Goal: Information Seeking & Learning: Find specific fact

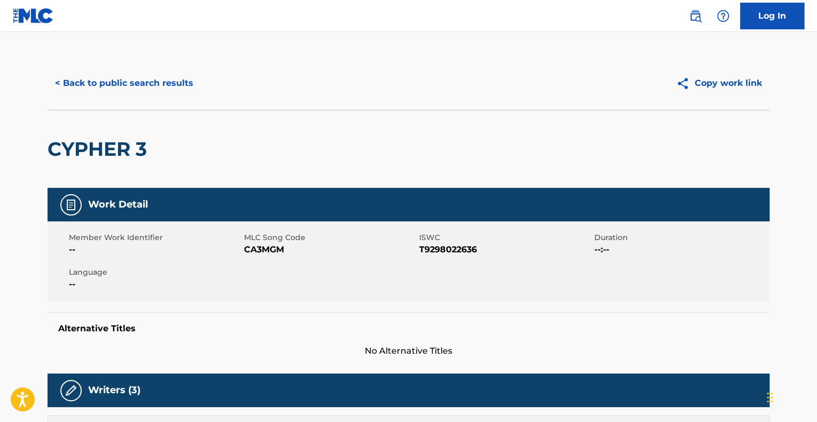
click at [108, 78] on button "< Back to public search results" at bounding box center [124, 83] width 153 height 27
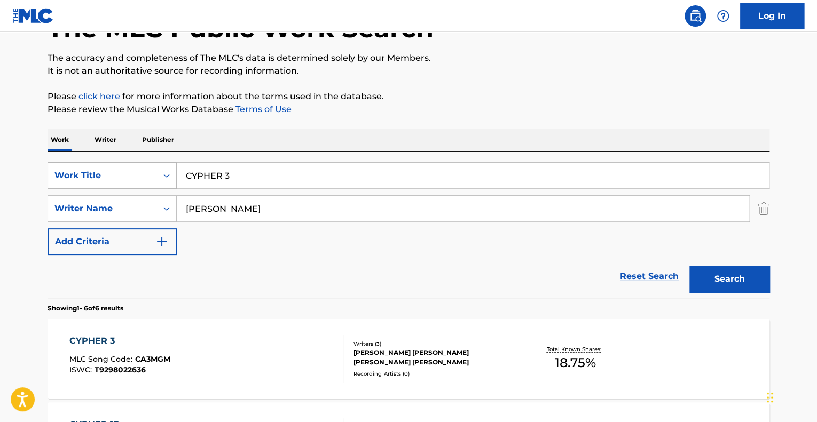
drag, startPoint x: 240, startPoint y: 174, endPoint x: 127, endPoint y: 164, distance: 113.1
click at [127, 164] on div "SearchWithCriteria74fa9f6b-87f2-4be0-bbee-7106758ee862 Work Title CYPHER 3" at bounding box center [409, 175] width 722 height 27
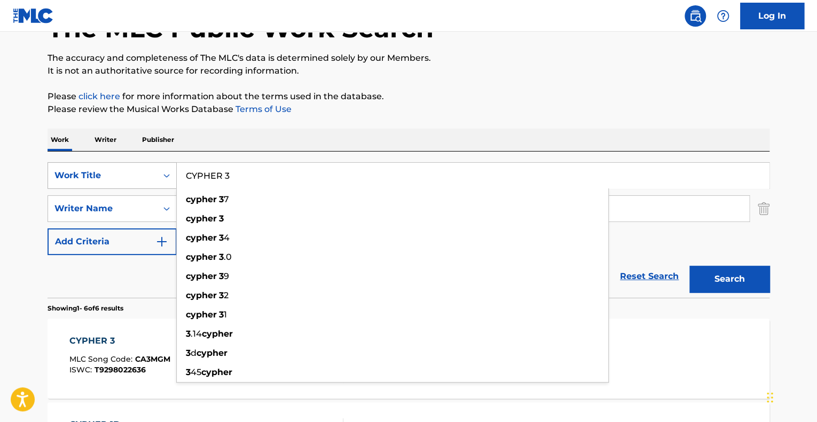
paste input "DEATH MANDELIN"
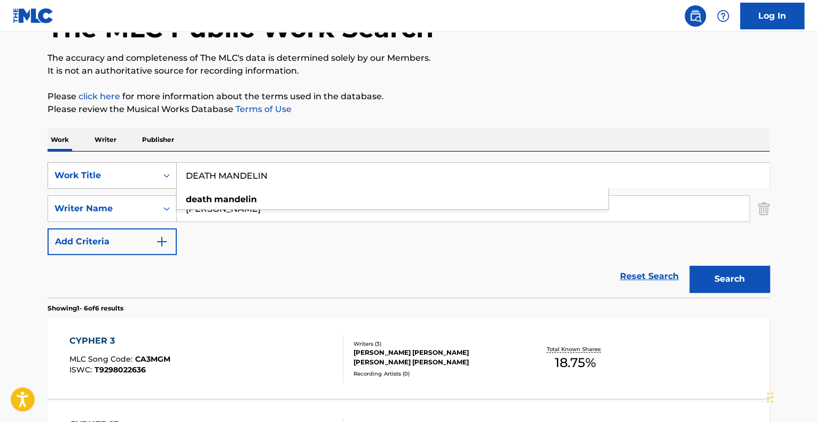
type input "DEATH MANDELIN"
click at [689, 266] on button "Search" at bounding box center [729, 279] width 80 height 27
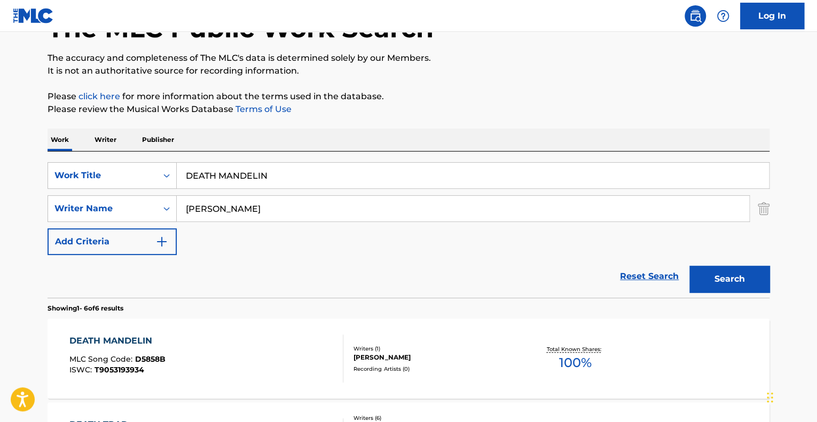
click at [167, 344] on div "DEATH MANDELIN MLC Song Code : D5858B ISWC : T9053193934" at bounding box center [206, 359] width 274 height 48
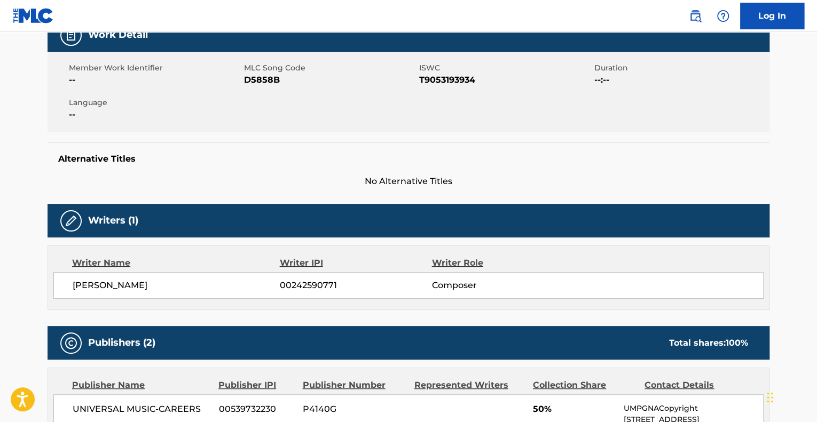
scroll to position [173, 0]
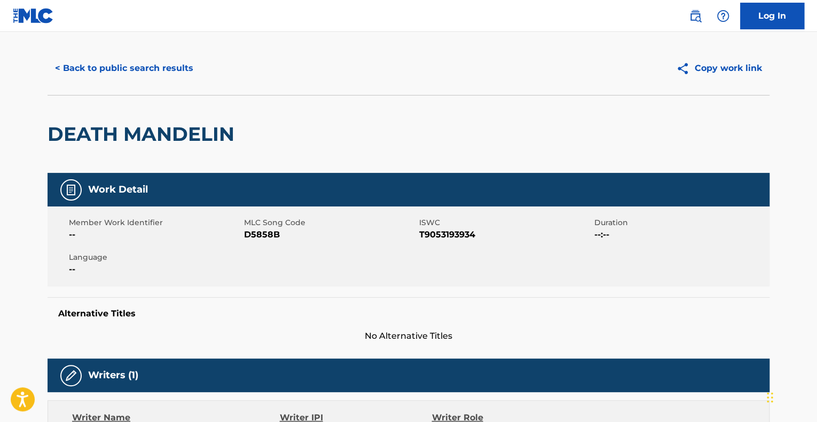
click at [152, 74] on button "< Back to public search results" at bounding box center [124, 68] width 153 height 27
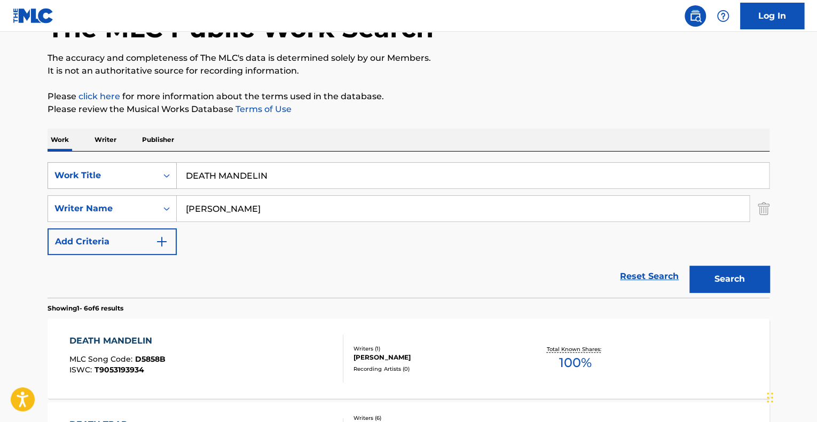
drag, startPoint x: 273, startPoint y: 177, endPoint x: 156, endPoint y: 171, distance: 117.6
click at [156, 171] on div "SearchWithCriteria74fa9f6b-87f2-4be0-bbee-7106758ee862 Work Title DEATH MANDELIN" at bounding box center [409, 175] width 722 height 27
paste input "[PERSON_NAME] DEATH THEME 111"
type input "[DEMOGRAPHIC_DATA] DEATH THEME 111"
click at [689, 266] on button "Search" at bounding box center [729, 279] width 80 height 27
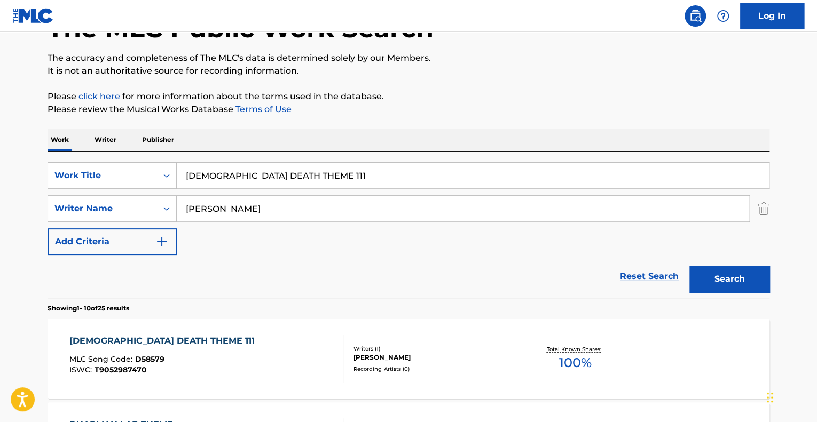
click at [219, 330] on div "DHARMAN DEATH THEME 111 MLC Song Code : D58579 ISWC : T9052987470 Writers ( 1 )…" at bounding box center [409, 359] width 722 height 80
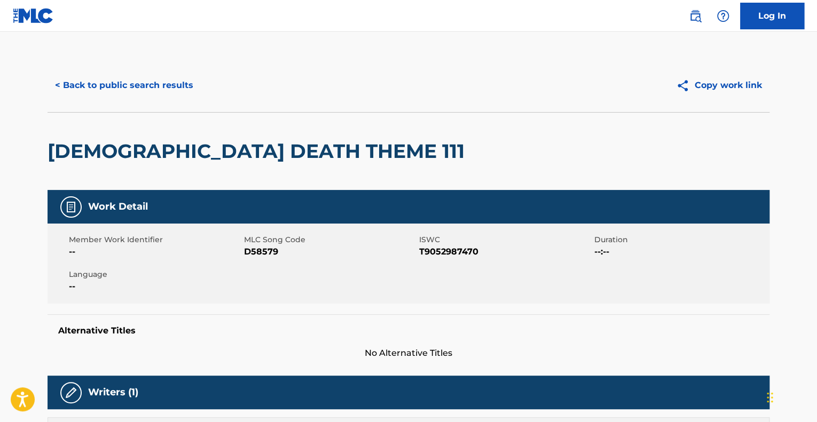
click at [131, 93] on button "< Back to public search results" at bounding box center [124, 85] width 153 height 27
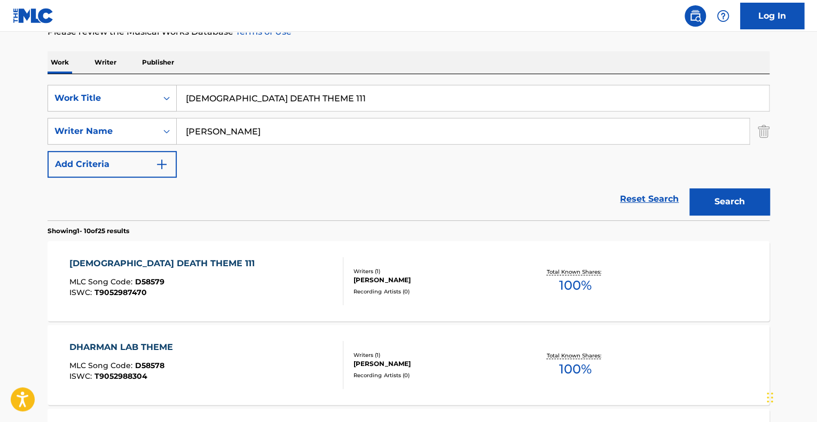
scroll to position [158, 0]
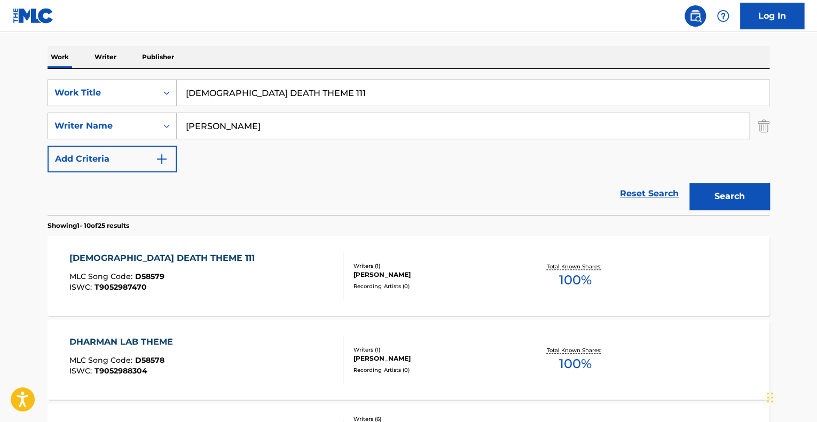
click at [196, 349] on div "DHARMAN LAB THEME MLC Song Code : D58578 ISWC : T9052988304" at bounding box center [206, 360] width 274 height 48
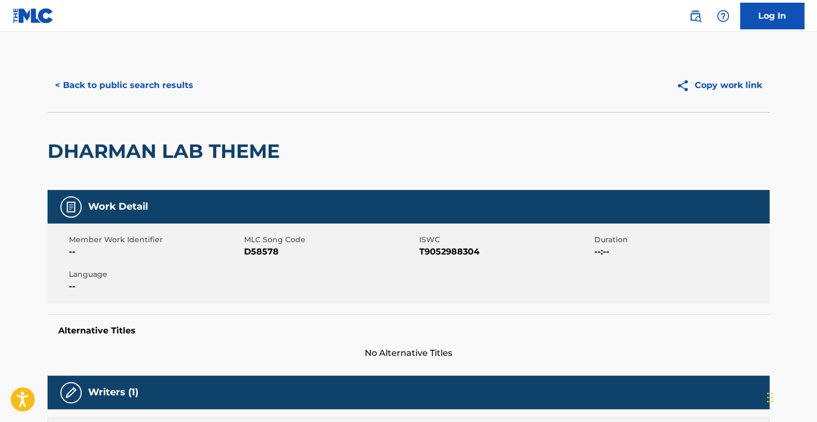
click at [166, 85] on button "< Back to public search results" at bounding box center [124, 85] width 153 height 27
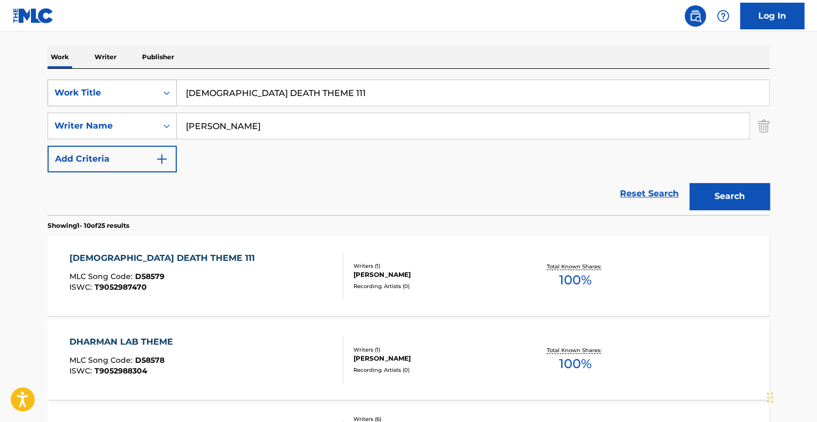
drag, startPoint x: 324, startPoint y: 96, endPoint x: 170, endPoint y: 86, distance: 154.0
click at [170, 86] on div "SearchWithCriteria74fa9f6b-87f2-4be0-bbee-7106758ee862 Work Title DHARMAN DEATH…" at bounding box center [409, 93] width 722 height 27
paste input "ON'T FEEL BAD"
type input "DON'T FEEL BAD"
click at [689, 183] on button "Search" at bounding box center [729, 196] width 80 height 27
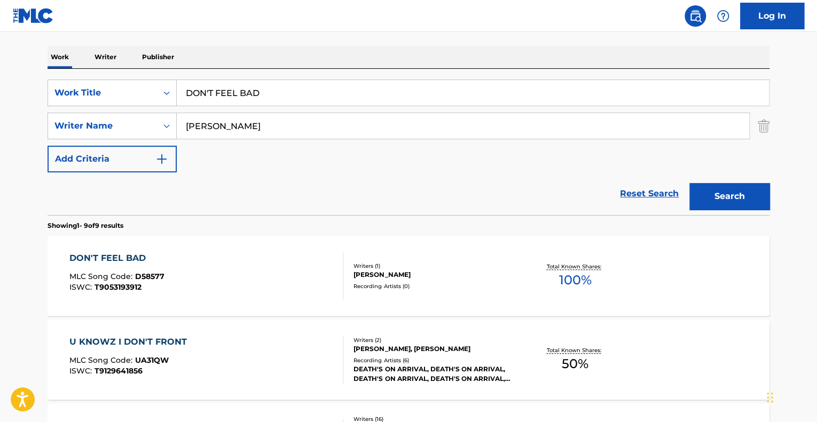
click at [226, 250] on div "DON'T FEEL BAD MLC Song Code : D58577 ISWC : T9053193912 Writers ( 1 ) [PERSON_…" at bounding box center [409, 276] width 722 height 80
